Goal: Information Seeking & Learning: Learn about a topic

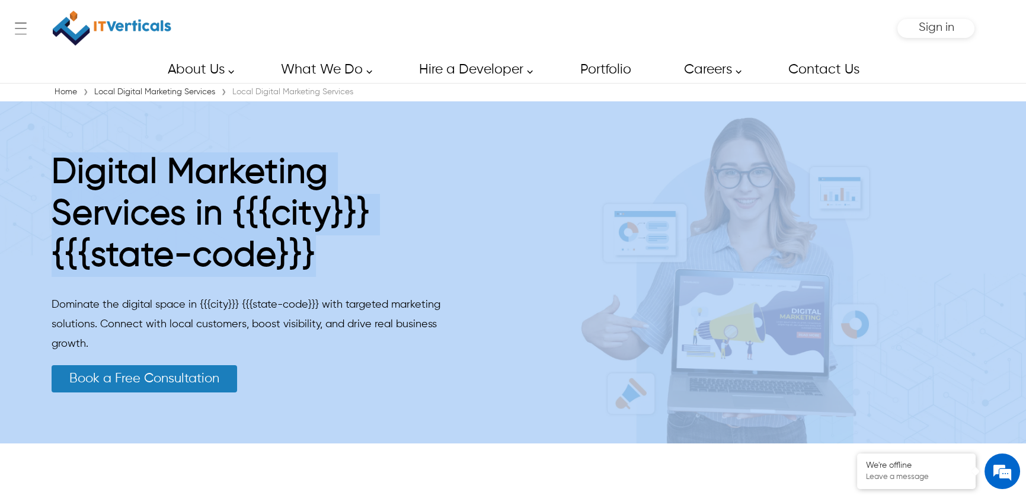
drag, startPoint x: 327, startPoint y: 256, endPoint x: 29, endPoint y: 182, distance: 306.7
click at [30, 185] on div "Digital Marketing Services in {{{city}}} {{{state-code}}} Dominate the digital …" at bounding box center [513, 272] width 1026 height 342
click at [390, 242] on h1 "Digital Marketing Services in {{{city}}} {{{state-code}}}" at bounding box center [251, 217] width 398 height 130
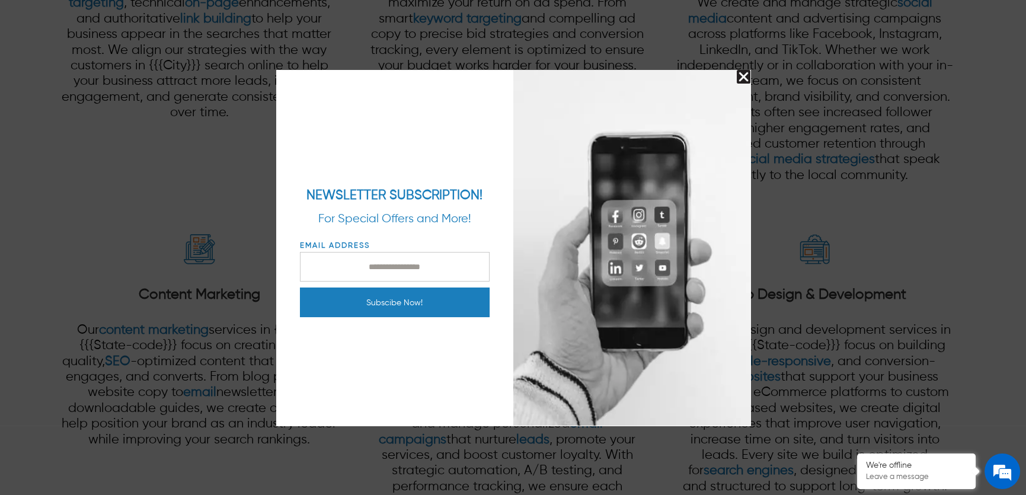
scroll to position [1563, 0]
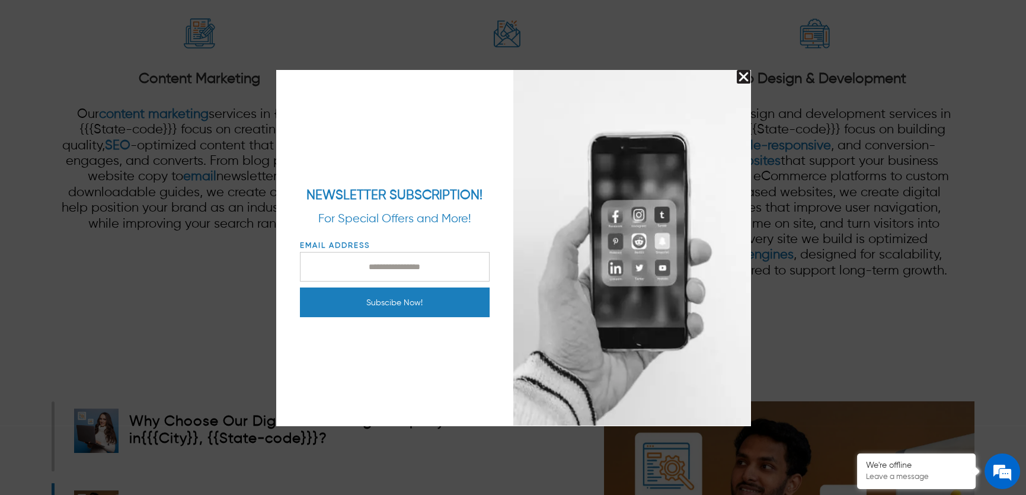
click at [740, 80] on img "Close Splash Button" at bounding box center [744, 77] width 14 height 14
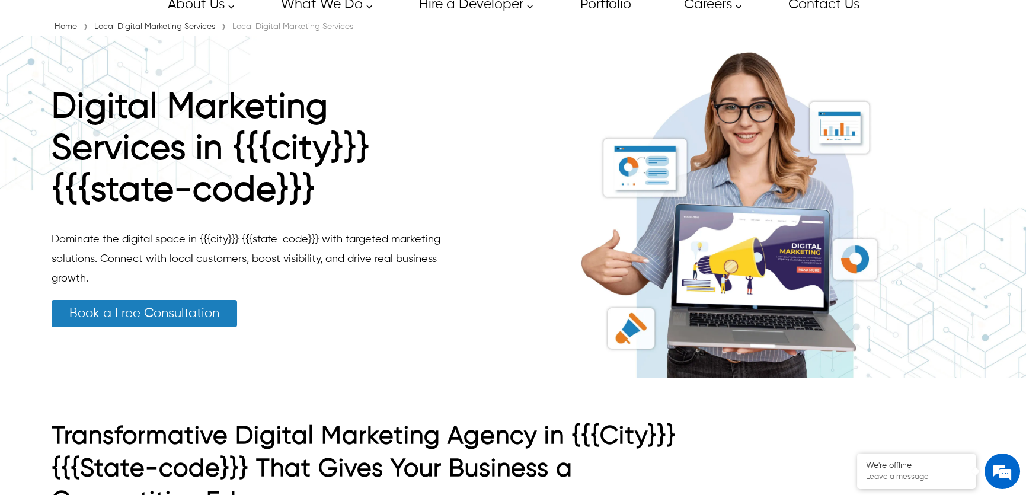
scroll to position [0, 0]
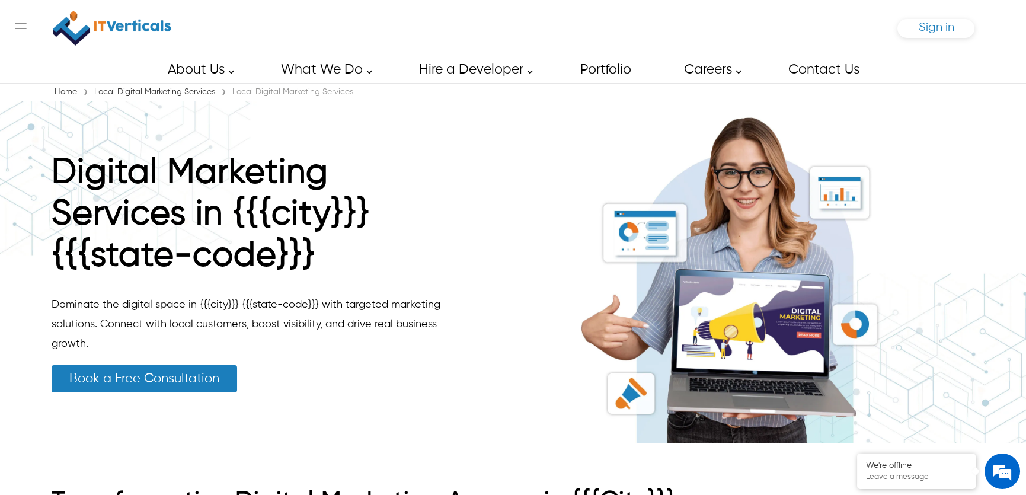
click at [923, 31] on span "Sign in" at bounding box center [936, 27] width 36 height 12
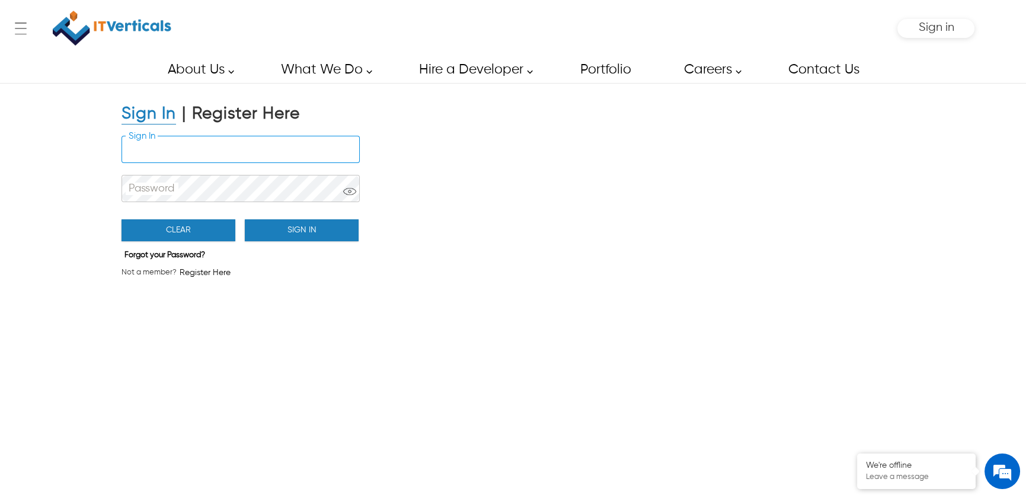
click at [256, 160] on input "Sign In" at bounding box center [240, 149] width 237 height 26
type input "**********"
click at [266, 224] on button "Sign In" at bounding box center [302, 230] width 114 height 22
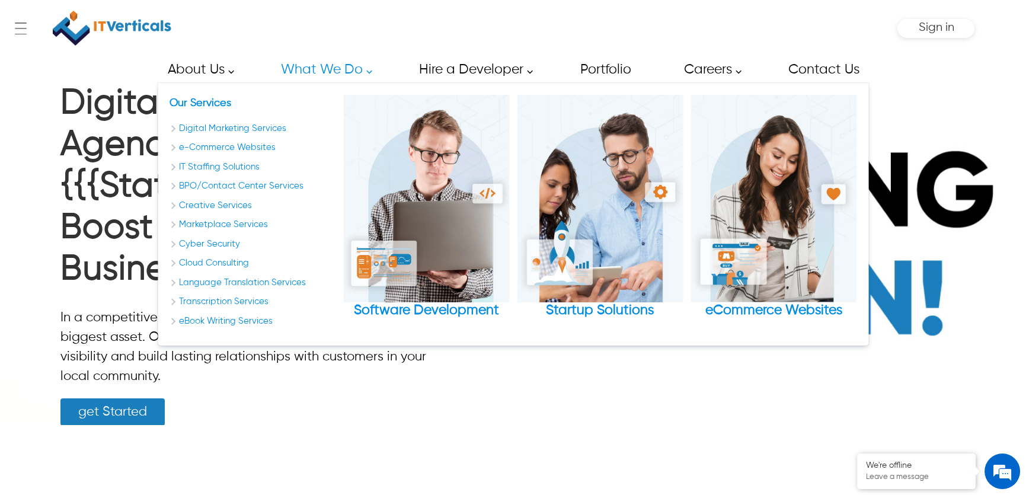
click at [122, 263] on h1 "Digital Marketing Agency in {{{City}}}, {{{State-code}}} to Boost Your Online B…" at bounding box center [250, 189] width 381 height 213
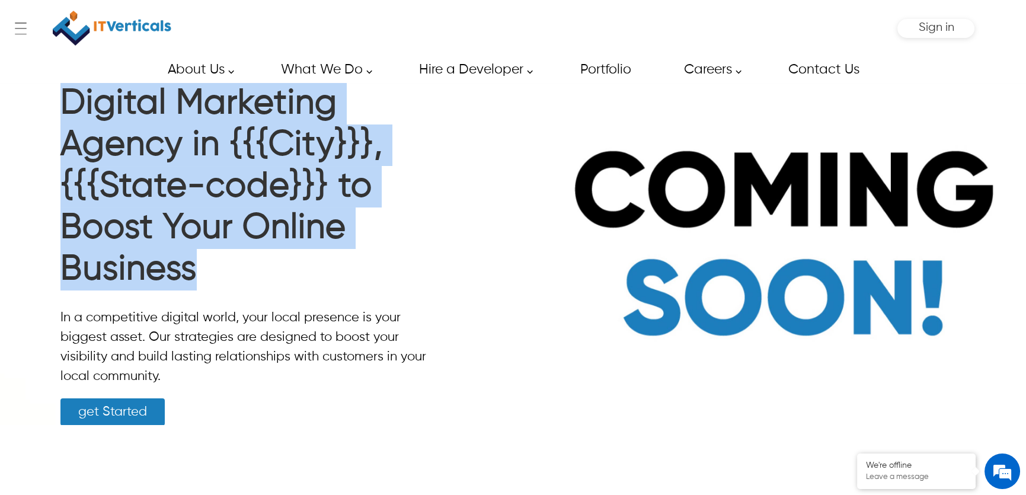
drag, startPoint x: 199, startPoint y: 277, endPoint x: 64, endPoint y: 102, distance: 221.0
click at [64, 102] on h1 "Digital Marketing Agency in {{{City}}}, {{{State-code}}} to Boost Your Online B…" at bounding box center [250, 189] width 381 height 213
click at [161, 132] on h1 "Digital Marketing Agency in {{{City}}}, {{{State-code}}} to Boost Your Online B…" at bounding box center [250, 189] width 381 height 213
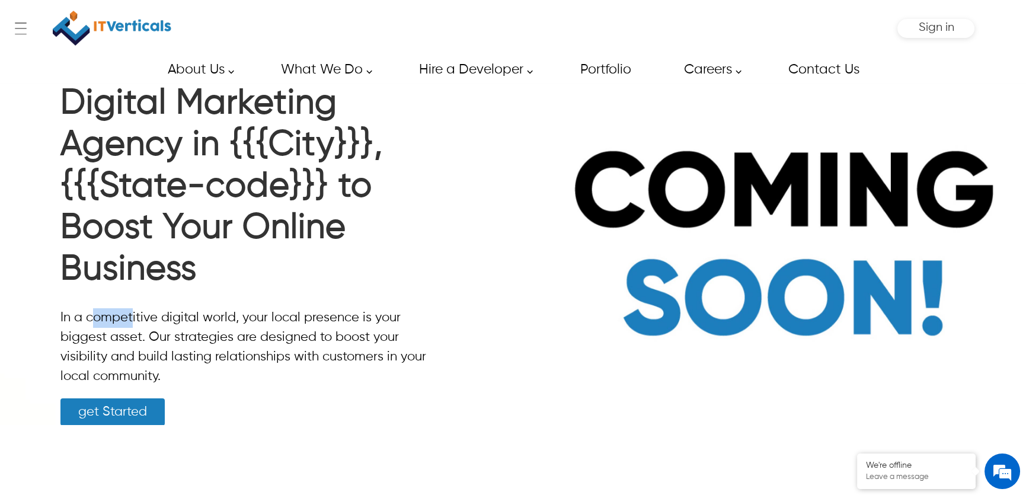
drag, startPoint x: 89, startPoint y: 316, endPoint x: 145, endPoint y: 320, distance: 55.8
click at [142, 320] on p "In a competitive digital world, your local presence is your biggest asset. Our …" at bounding box center [250, 347] width 381 height 78
click at [237, 311] on p "In a competitive digital world, your local presence is your biggest asset. Our …" at bounding box center [250, 347] width 381 height 78
drag, startPoint x: 234, startPoint y: 318, endPoint x: 159, endPoint y: 320, distance: 74.7
click at [159, 320] on p "In a competitive digital world, your local presence is your biggest asset. Our …" at bounding box center [250, 347] width 381 height 78
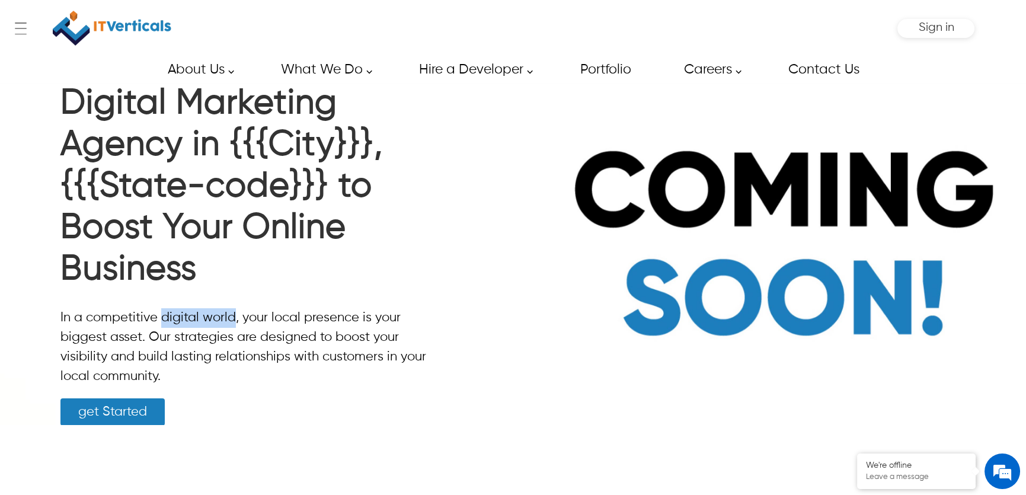
click at [232, 324] on p "In a competitive digital world, your local presence is your biggest asset. Our …" at bounding box center [250, 347] width 381 height 78
click at [222, 324] on p "In a competitive digital world, your local presence is your biggest asset. Our …" at bounding box center [250, 347] width 381 height 78
drag, startPoint x: 234, startPoint y: 317, endPoint x: 90, endPoint y: 318, distance: 144.1
click at [90, 318] on p "In a competitive digital world, your local presence is your biggest asset. Our …" at bounding box center [250, 347] width 381 height 78
click at [87, 320] on p "In a competitive digital world, your local presence is your biggest asset. Our …" at bounding box center [250, 347] width 381 height 78
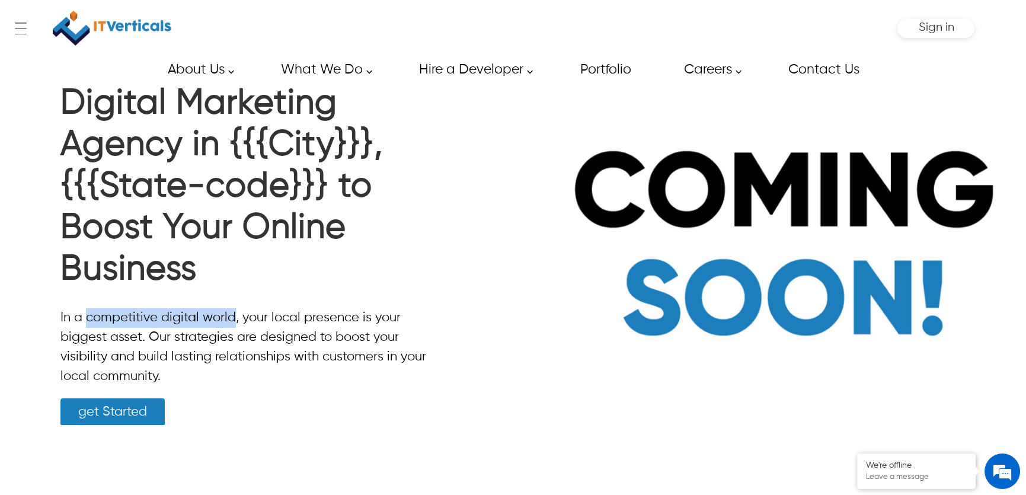
drag, startPoint x: 87, startPoint y: 320, endPoint x: 228, endPoint y: 309, distance: 142.0
click at [228, 309] on p "In a competitive digital world, your local presence is your biggest asset. Our …" at bounding box center [250, 347] width 381 height 78
click at [236, 323] on p "In a competitive digital world, your local presence is your biggest asset. Our …" at bounding box center [250, 347] width 381 height 78
drag, startPoint x: 88, startPoint y: 320, endPoint x: 231, endPoint y: 308, distance: 143.4
click at [231, 308] on p "In a competitive digital world, your local presence is your biggest asset. Our …" at bounding box center [250, 347] width 381 height 78
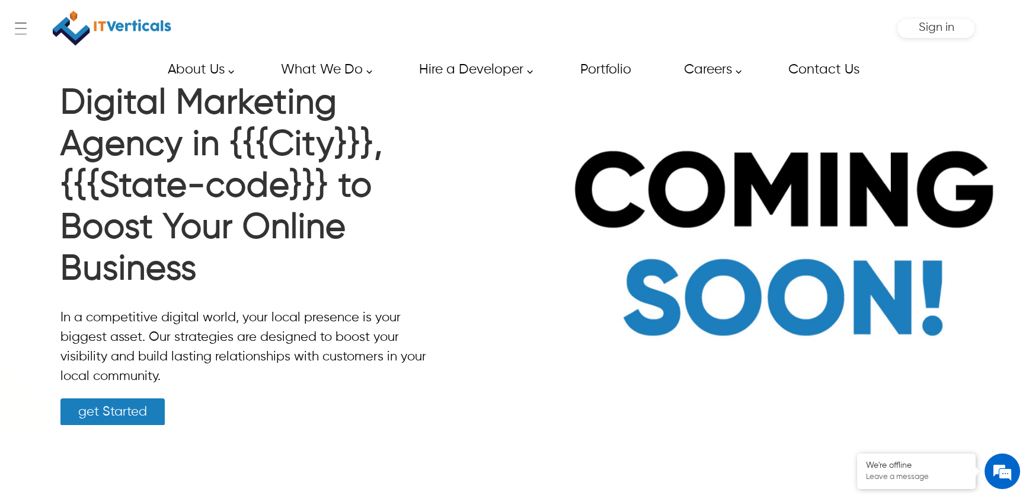
click at [235, 315] on p "In a competitive digital world, your local presence is your biggest asset. Our …" at bounding box center [250, 347] width 381 height 78
drag, startPoint x: 232, startPoint y: 317, endPoint x: 84, endPoint y: 320, distance: 148.8
click at [84, 320] on p "In a competitive digital world, your local presence is your biggest asset. Our …" at bounding box center [250, 347] width 381 height 78
click at [113, 318] on p "In a competitive digital world, your local presence is your biggest asset. Our …" at bounding box center [250, 347] width 381 height 78
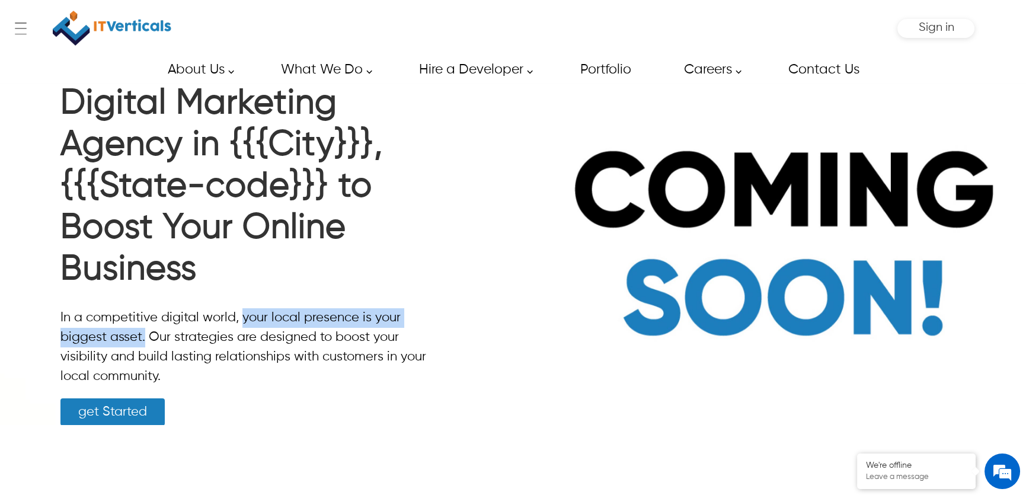
drag, startPoint x: 240, startPoint y: 317, endPoint x: 143, endPoint y: 336, distance: 99.1
click at [143, 337] on p "In a competitive digital world, your local presence is your biggest asset. Our …" at bounding box center [250, 347] width 381 height 78
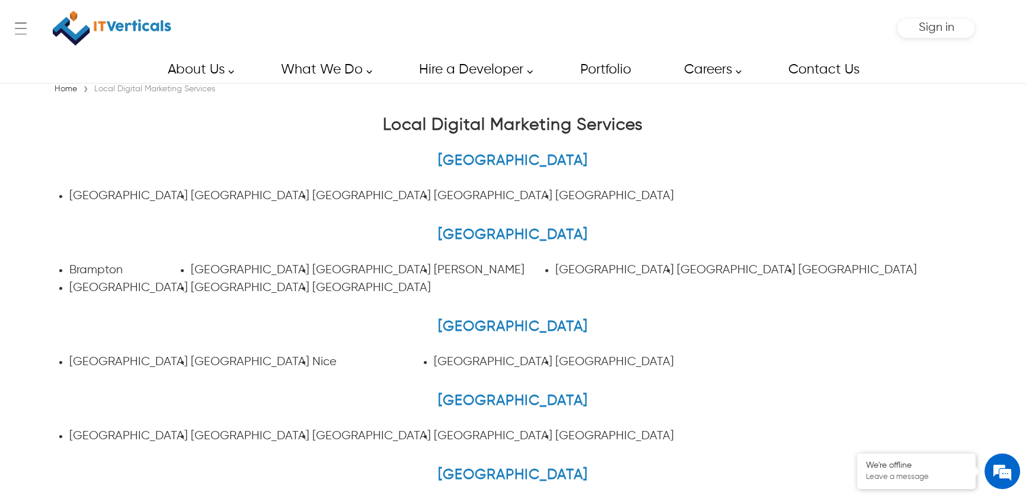
click at [96, 199] on link "[GEOGRAPHIC_DATA]" at bounding box center [128, 196] width 119 height 12
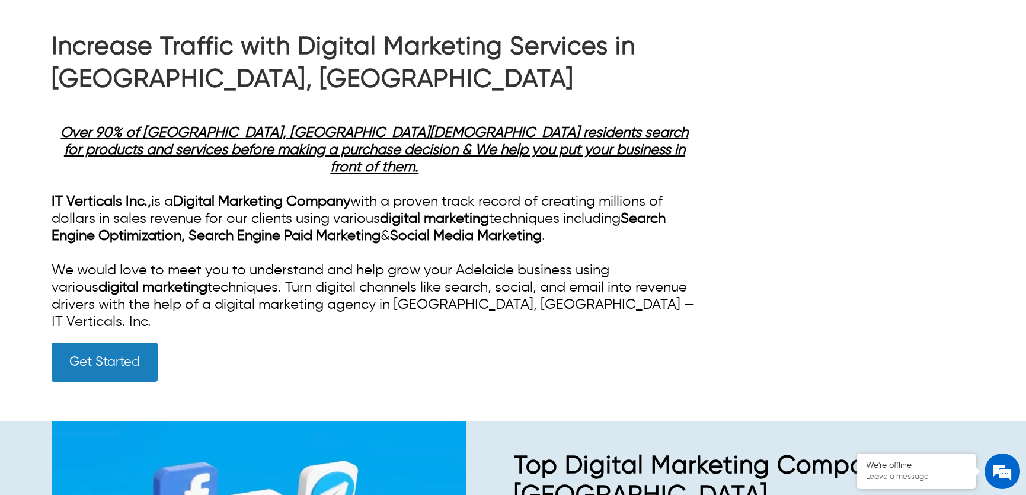
scroll to position [539, 0]
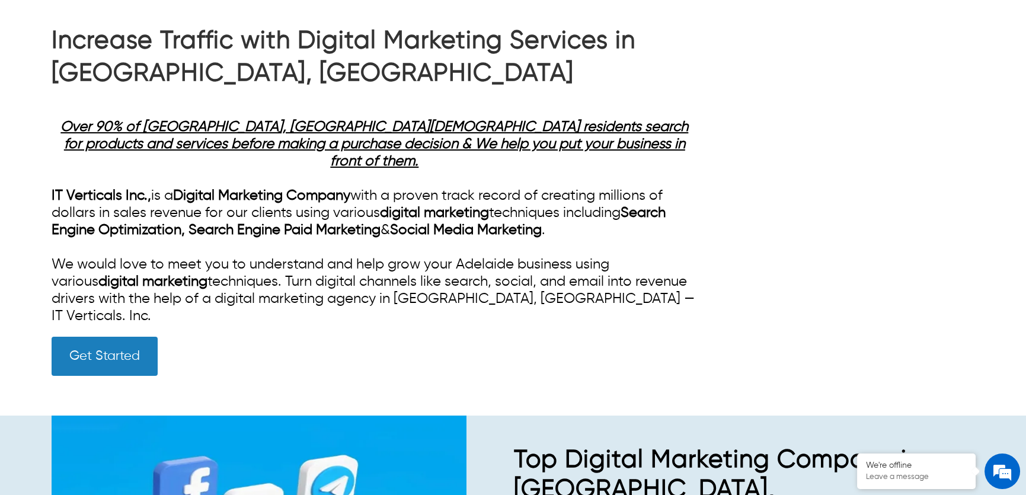
click at [560, 142] on strong "Over 90% of [GEOGRAPHIC_DATA], [GEOGRAPHIC_DATA][DEMOGRAPHIC_DATA] residents se…" at bounding box center [374, 144] width 628 height 49
click at [558, 148] on strong "Over 90% of [GEOGRAPHIC_DATA], [GEOGRAPHIC_DATA][DEMOGRAPHIC_DATA] residents se…" at bounding box center [374, 144] width 628 height 49
click at [557, 154] on strong "Over 90% of [GEOGRAPHIC_DATA], [GEOGRAPHIC_DATA][DEMOGRAPHIC_DATA] residents se…" at bounding box center [374, 144] width 628 height 49
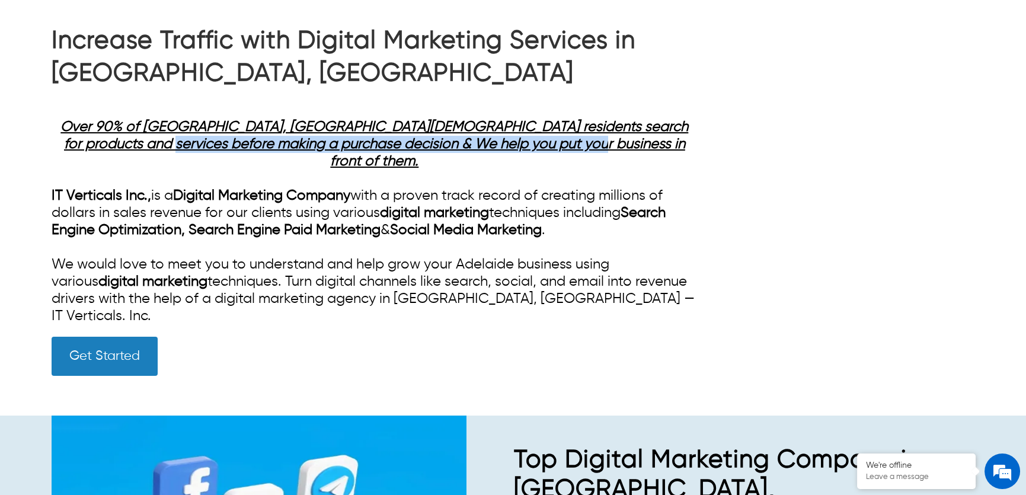
drag, startPoint x: 598, startPoint y: 144, endPoint x: 184, endPoint y: 150, distance: 414.4
click at [184, 150] on div "Over 90% of [GEOGRAPHIC_DATA], [GEOGRAPHIC_DATA][DEMOGRAPHIC_DATA] residents se…" at bounding box center [375, 135] width 647 height 69
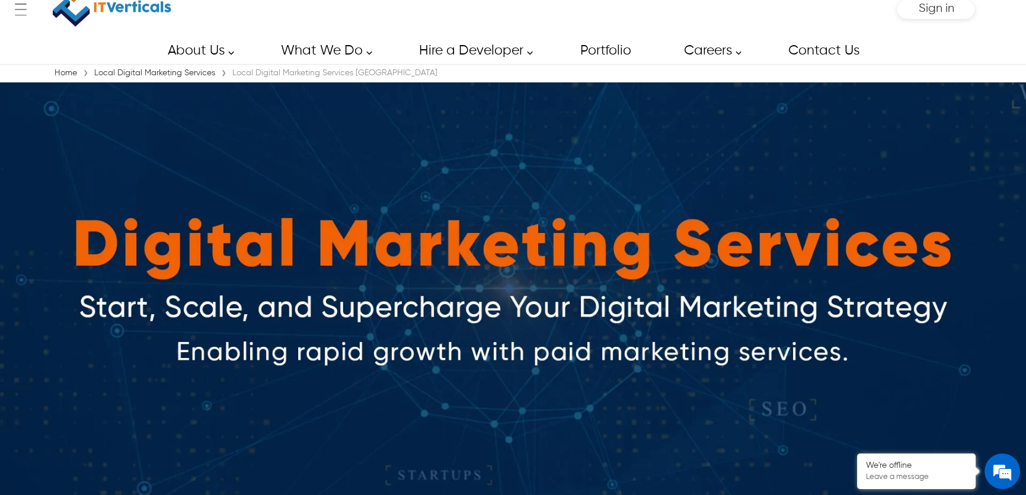
scroll to position [0, 0]
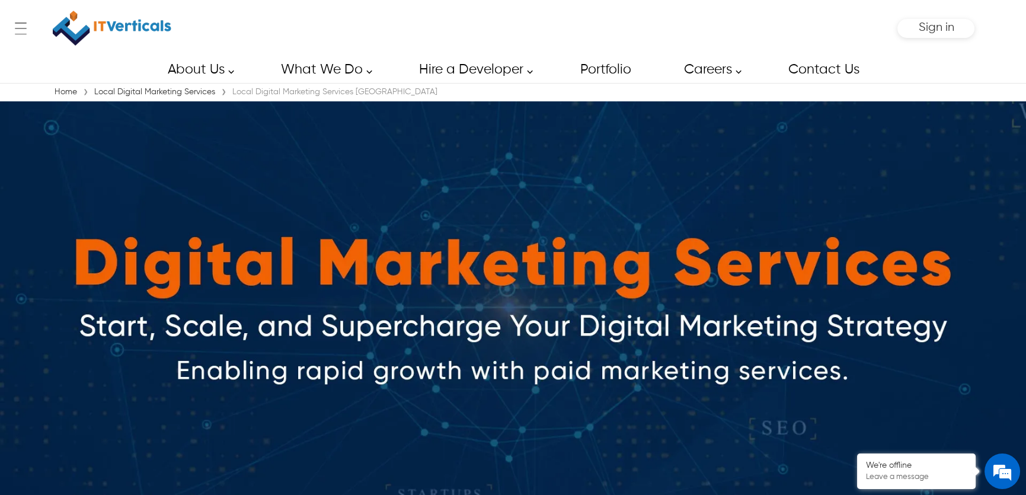
click at [103, 40] on img at bounding box center [112, 28] width 119 height 44
